Goal: Find specific page/section: Find specific page/section

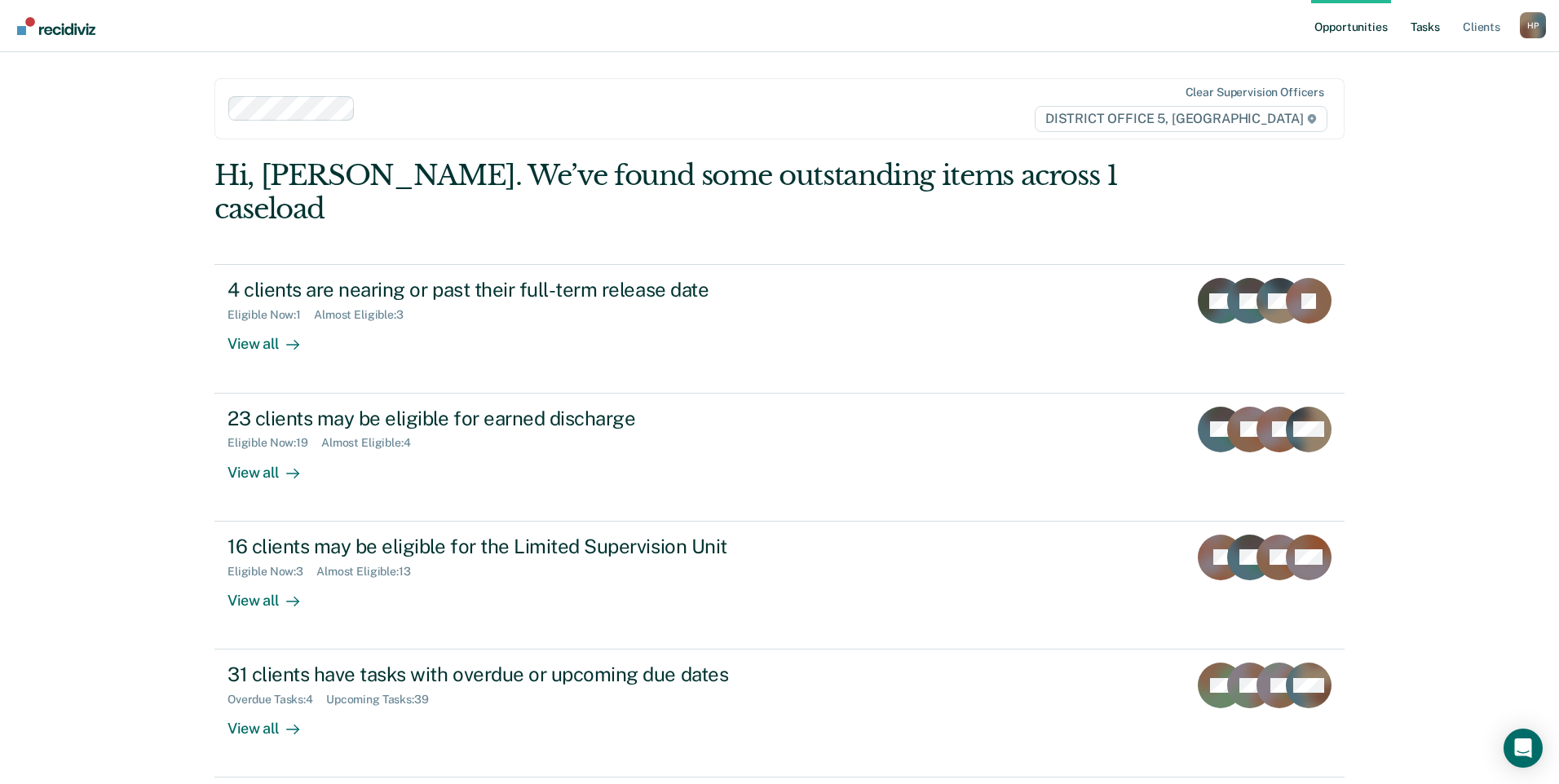
click at [1422, 27] on link "Tasks" at bounding box center [1424, 26] width 36 height 52
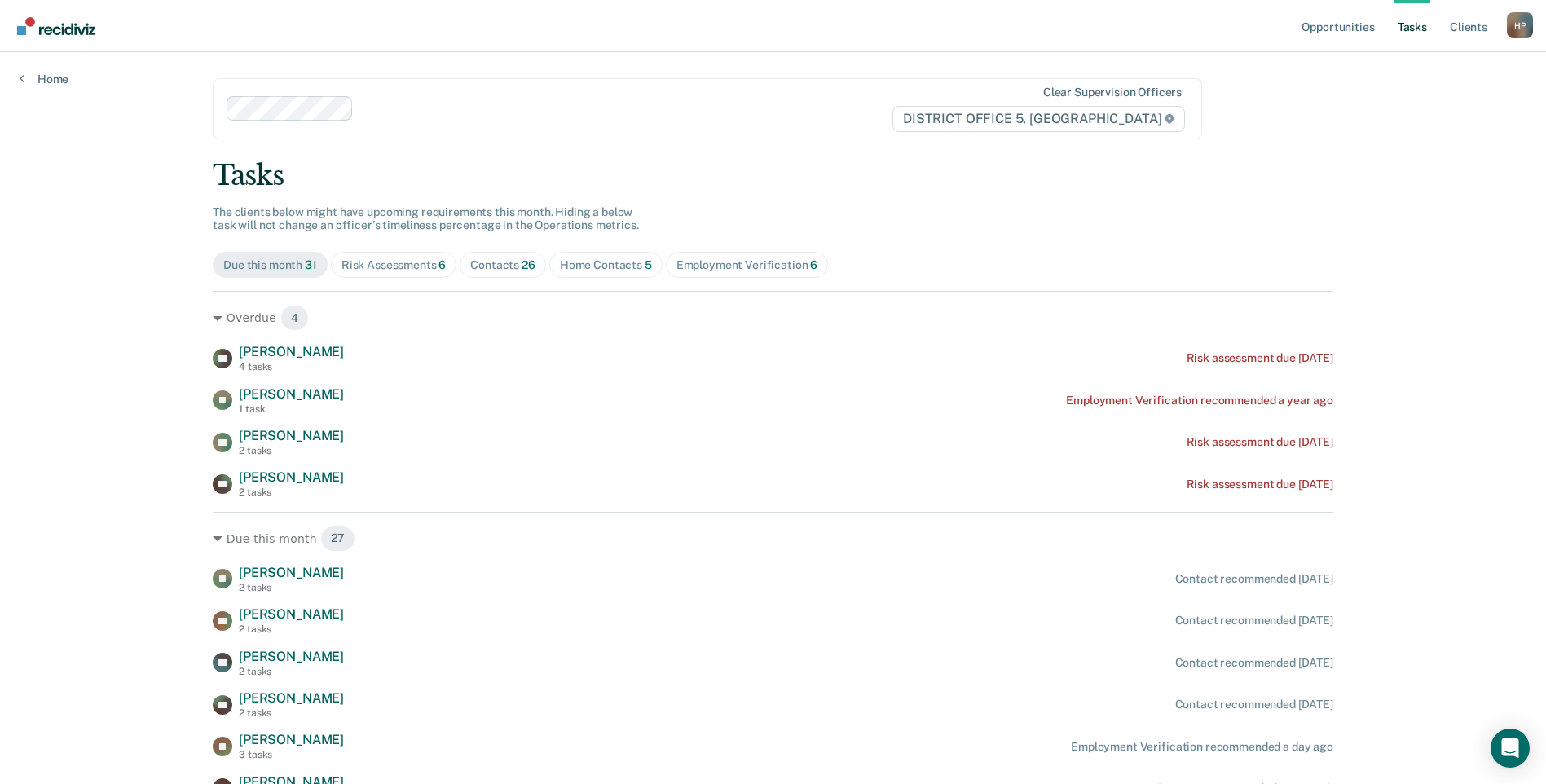
click at [589, 268] on div "Home Contacts 5" at bounding box center [606, 265] width 92 height 13
